Goal: Task Accomplishment & Management: Manage account settings

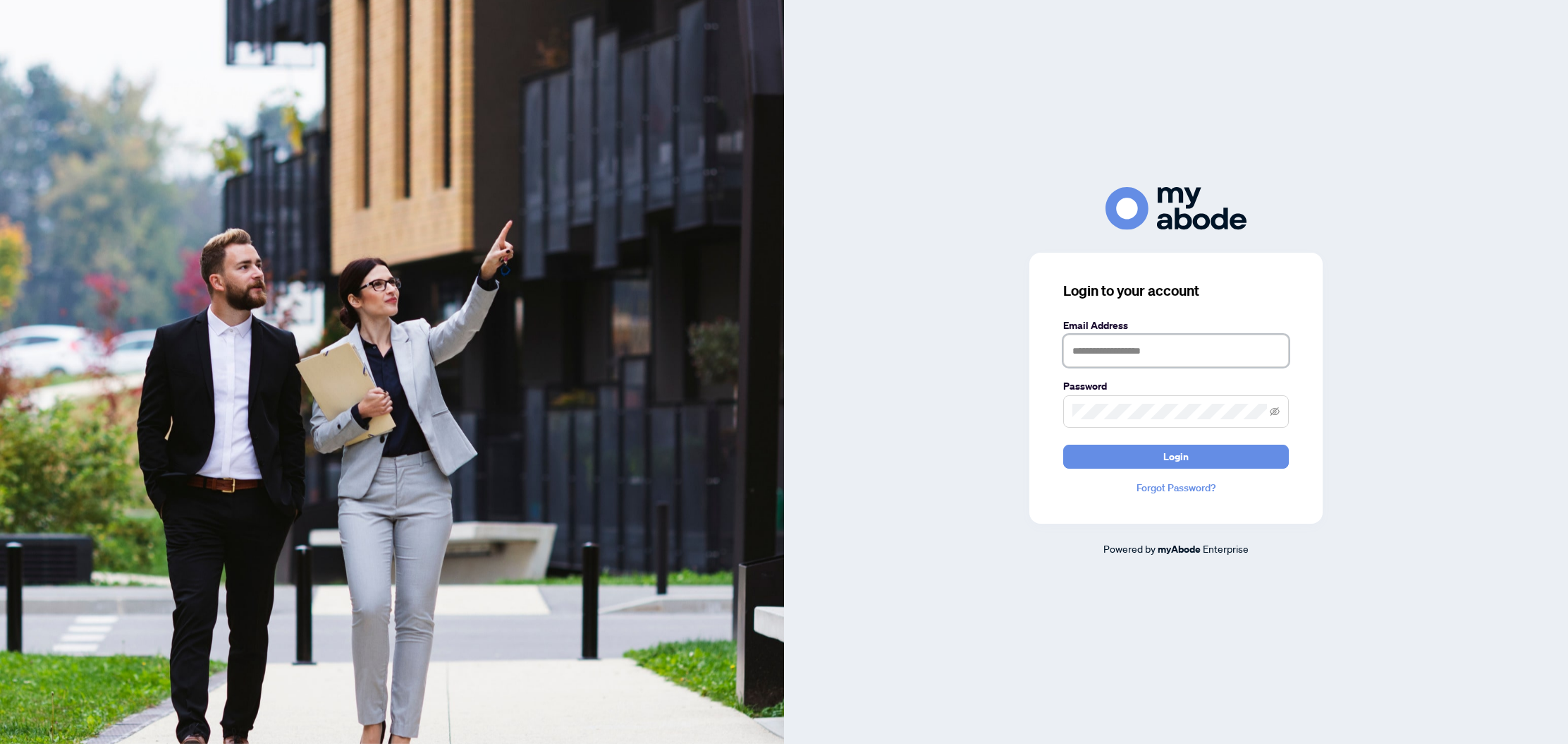
type input "**********"
click at [1202, 460] on button "Login" at bounding box center [1176, 457] width 226 height 24
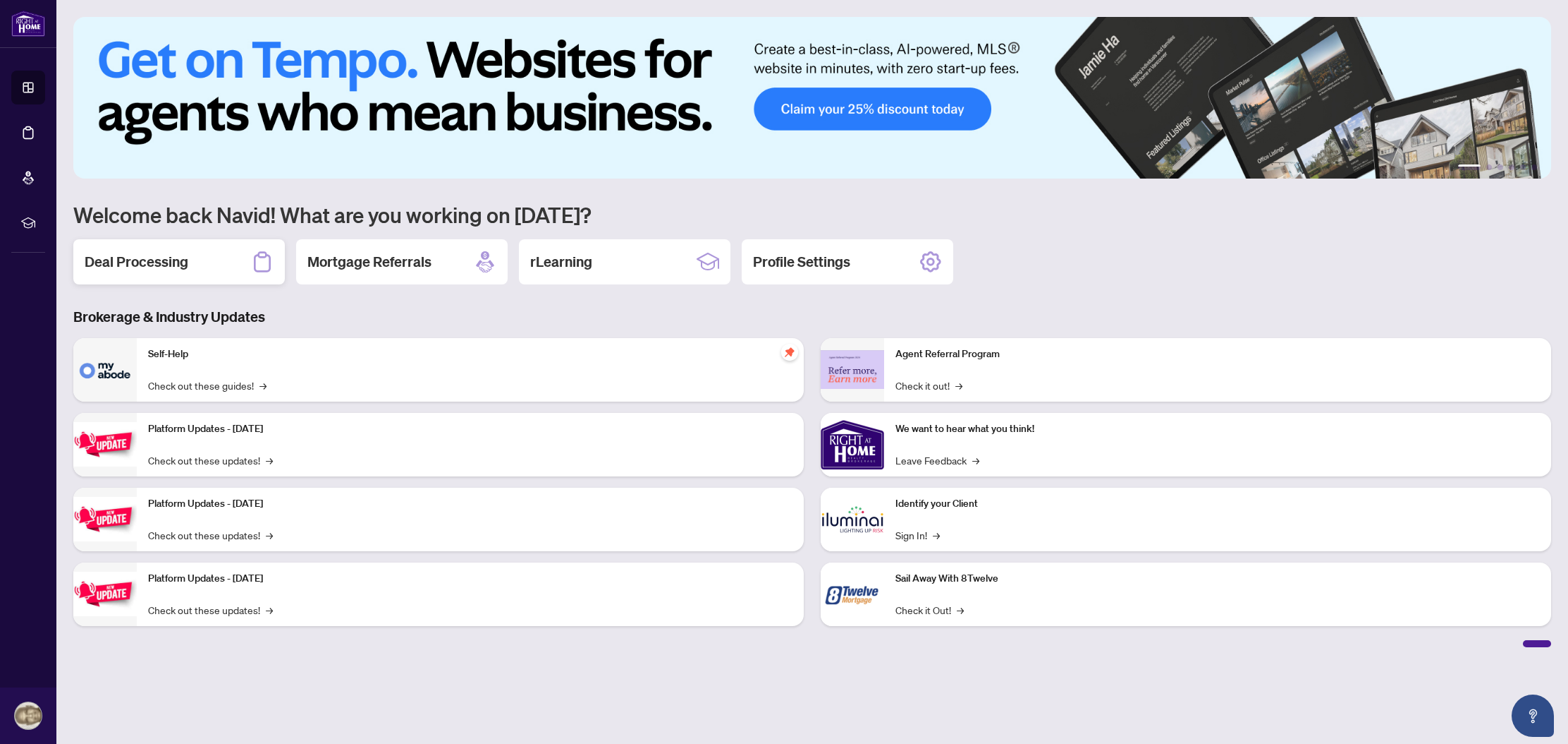
click at [174, 272] on div "Deal Processing" at bounding box center [179, 261] width 212 height 45
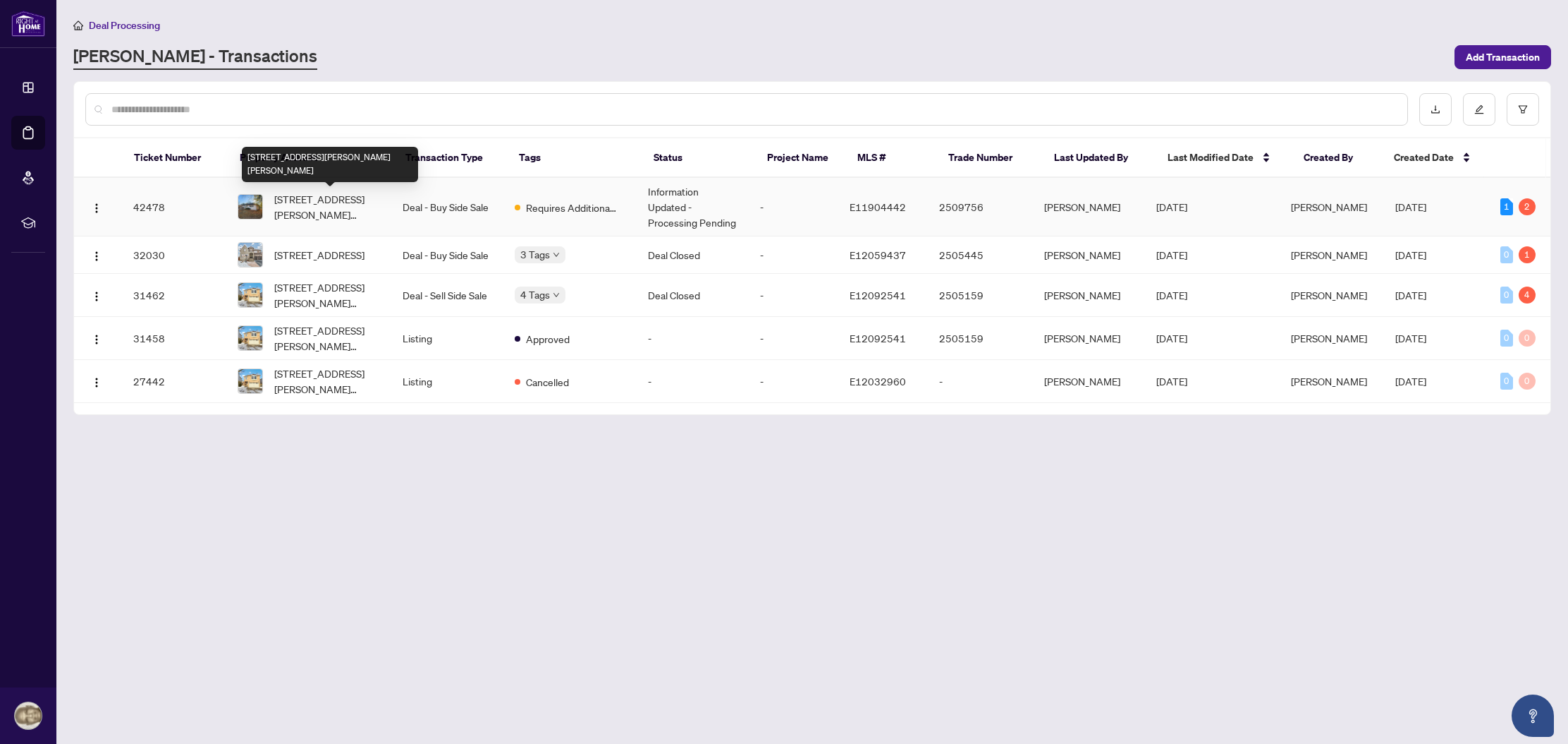
click at [335, 208] on span "[STREET_ADDRESS][PERSON_NAME][PERSON_NAME]" at bounding box center [327, 206] width 105 height 31
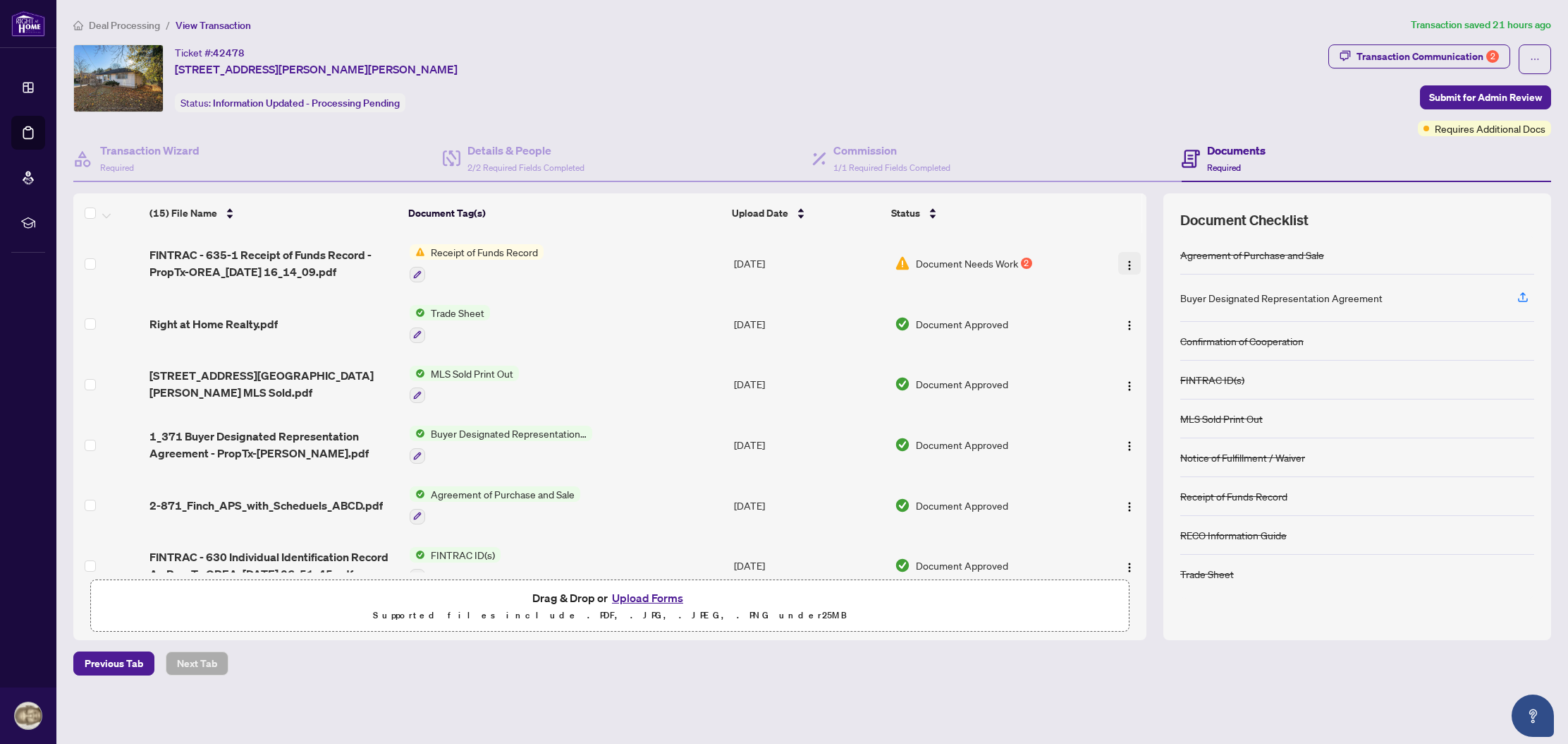
click at [1124, 263] on img "button" at bounding box center [1130, 265] width 11 height 11
click at [1165, 429] on span "Archive" at bounding box center [1192, 426] width 134 height 16
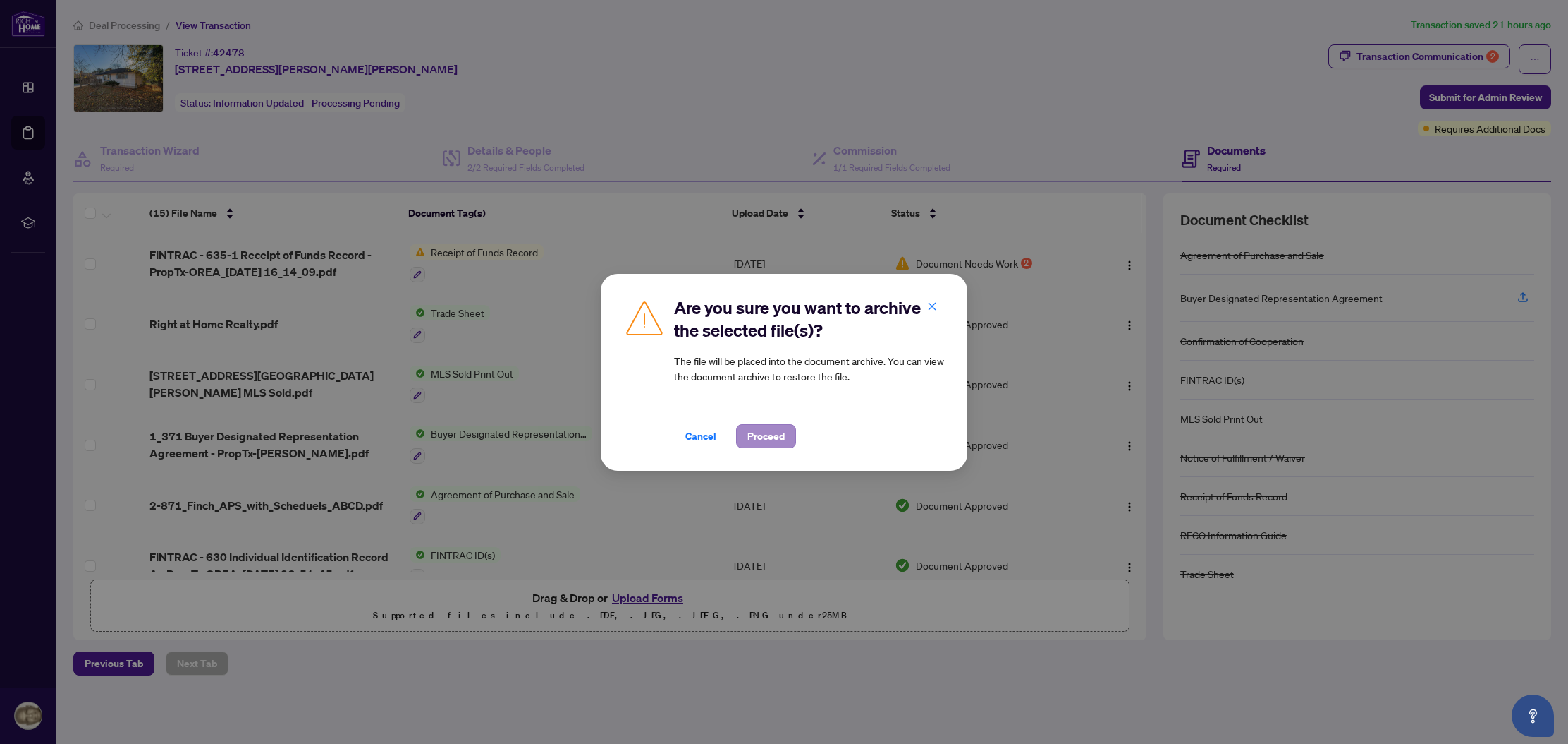
click at [769, 434] on span "Proceed" at bounding box center [766, 436] width 38 height 23
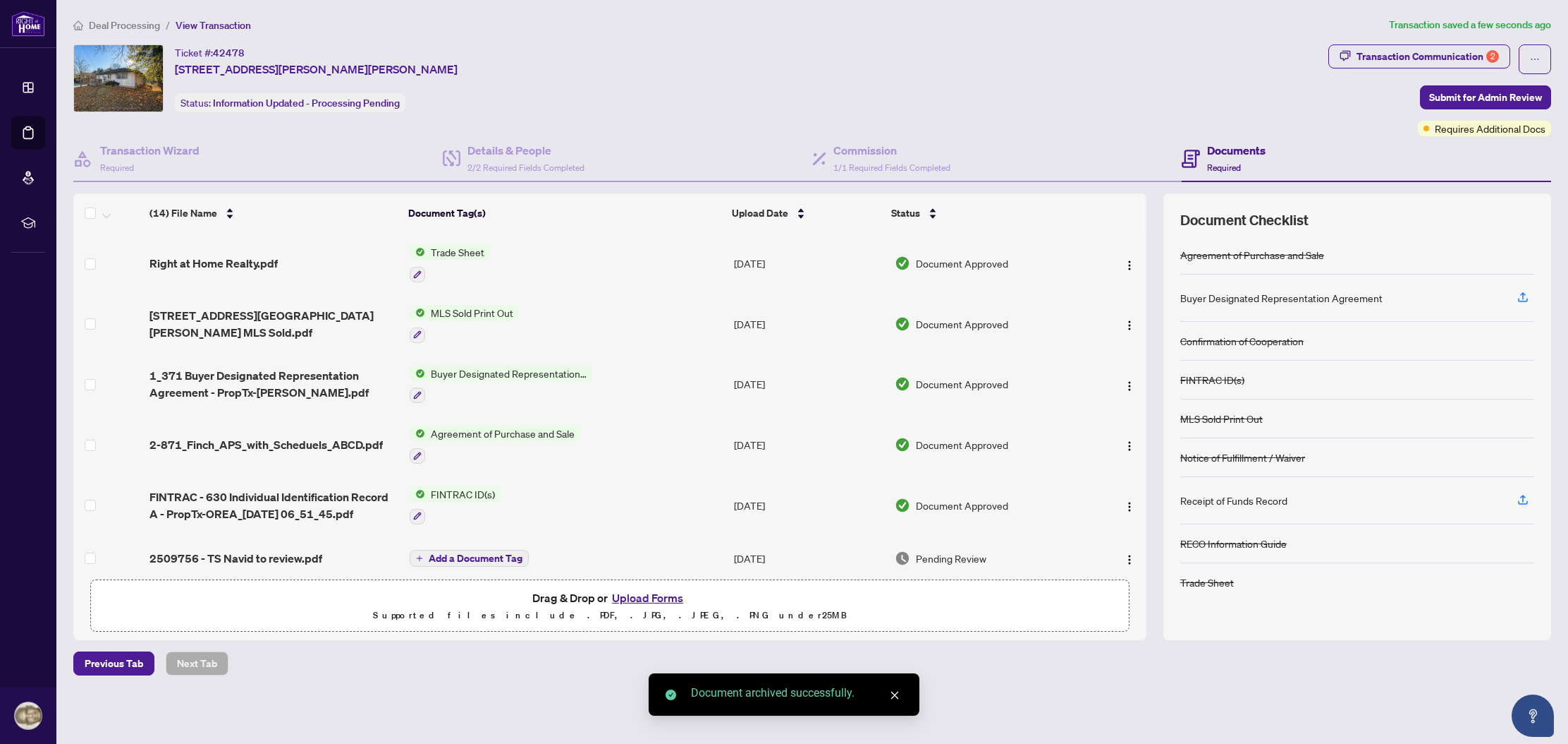
click at [659, 599] on button "Upload Forms" at bounding box center [648, 598] width 80 height 19
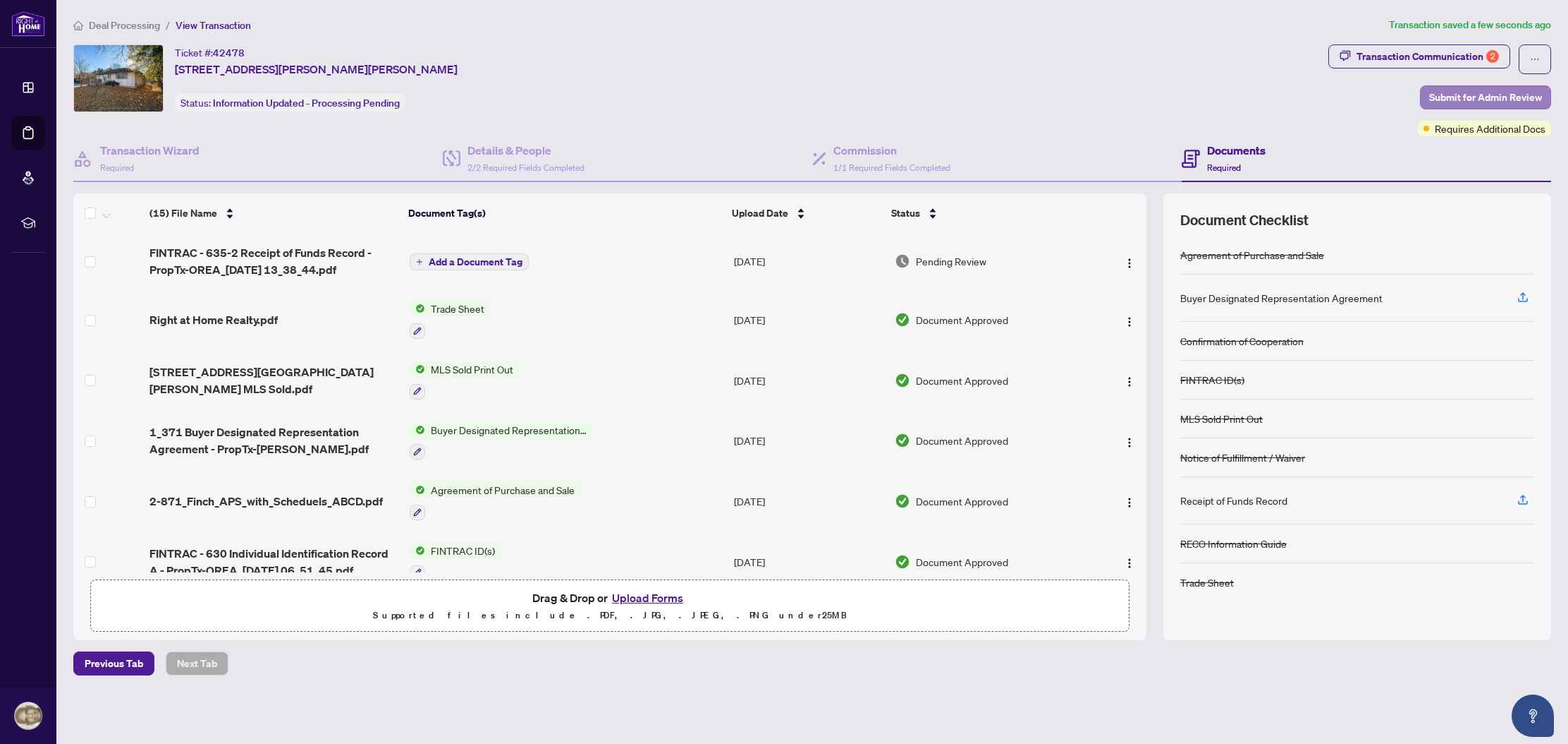
click at [1501, 97] on span "Submit for Admin Review" at bounding box center [1486, 98] width 113 height 23
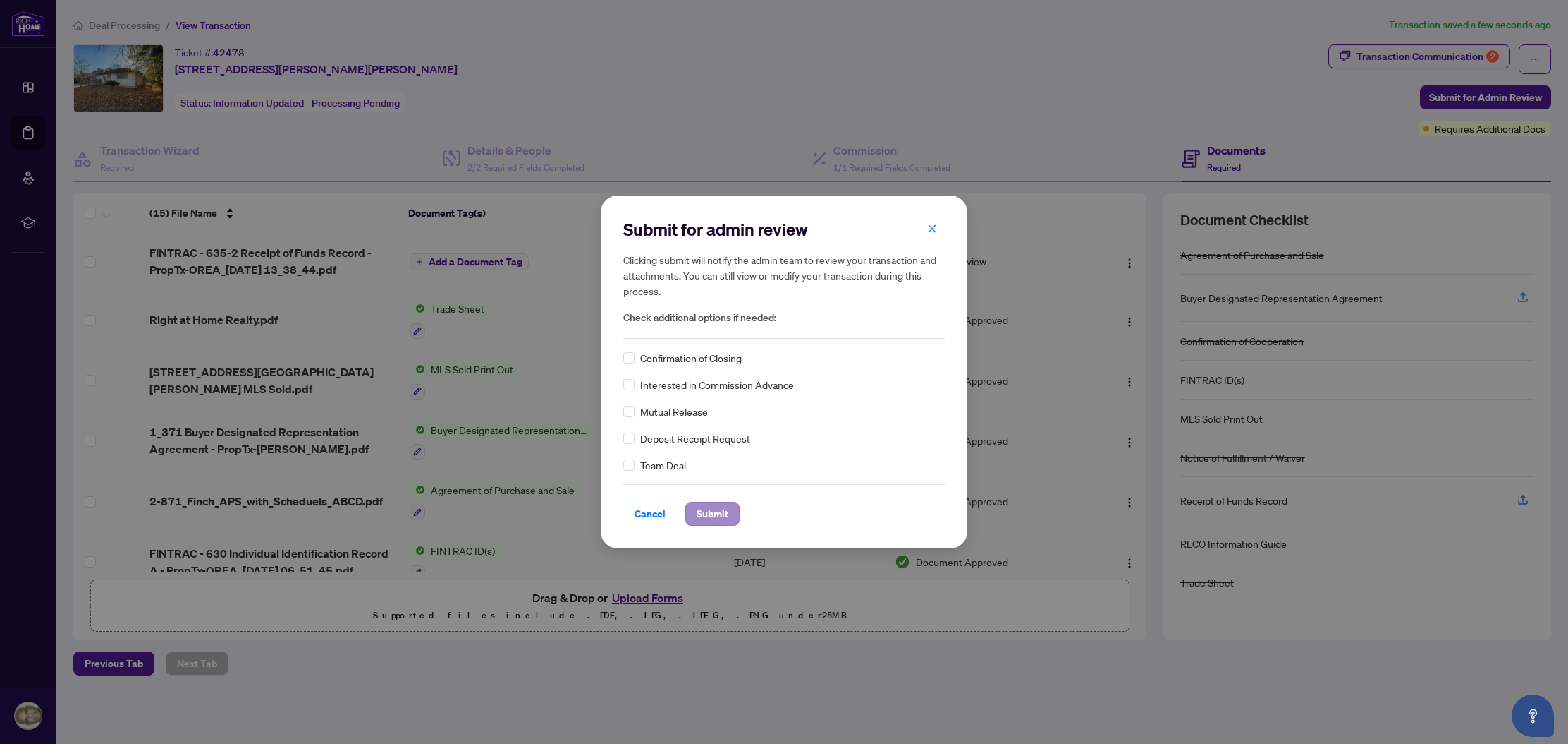
click at [719, 518] on span "Submit" at bounding box center [713, 514] width 32 height 23
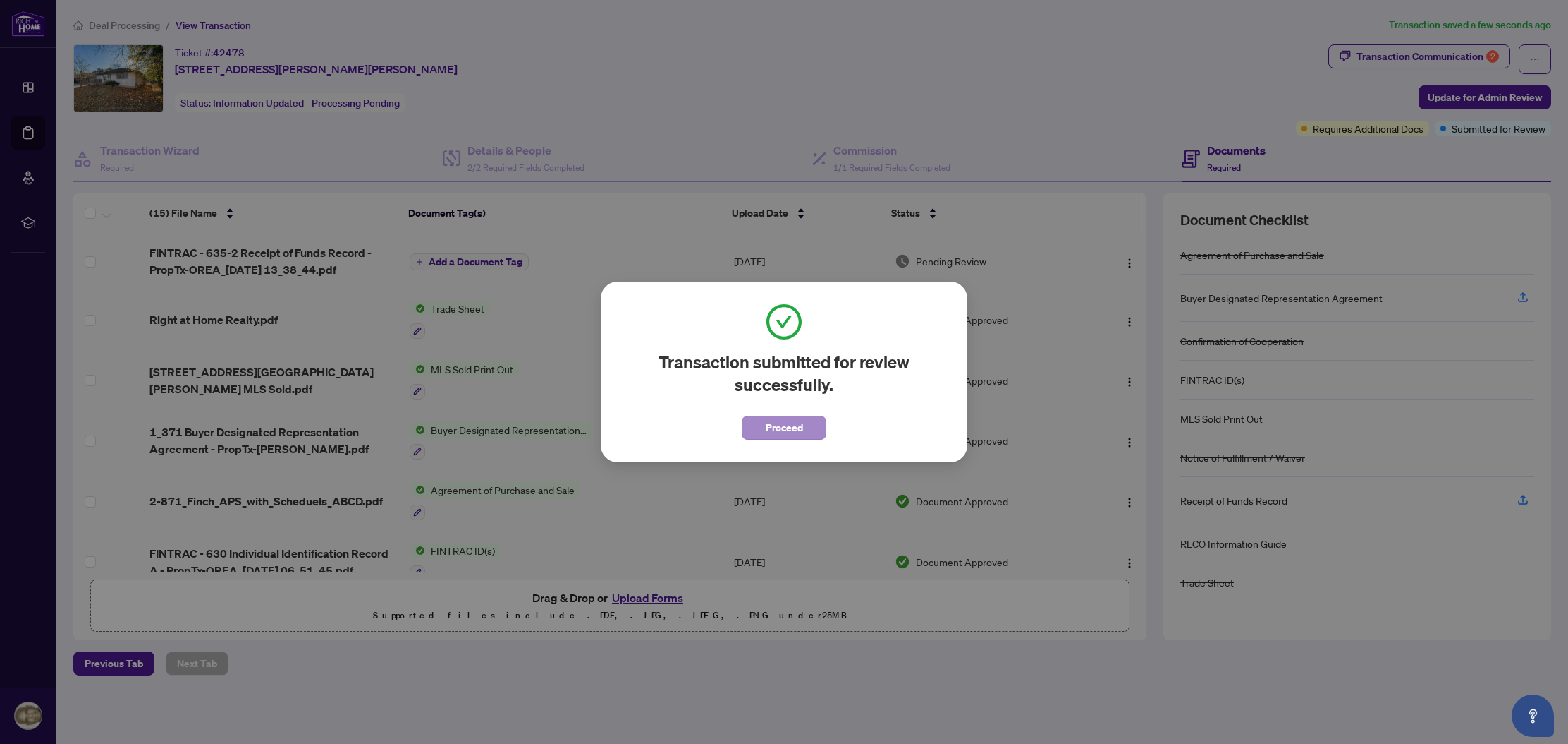
click at [793, 432] on span "Proceed" at bounding box center [785, 428] width 38 height 23
